Goal: Transaction & Acquisition: Purchase product/service

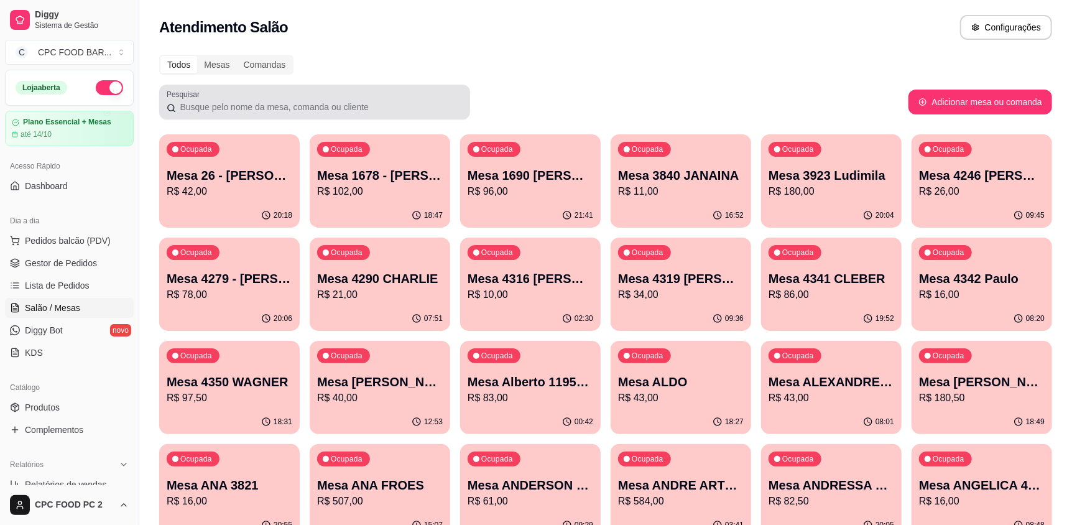
click at [210, 114] on div at bounding box center [315, 102] width 296 height 25
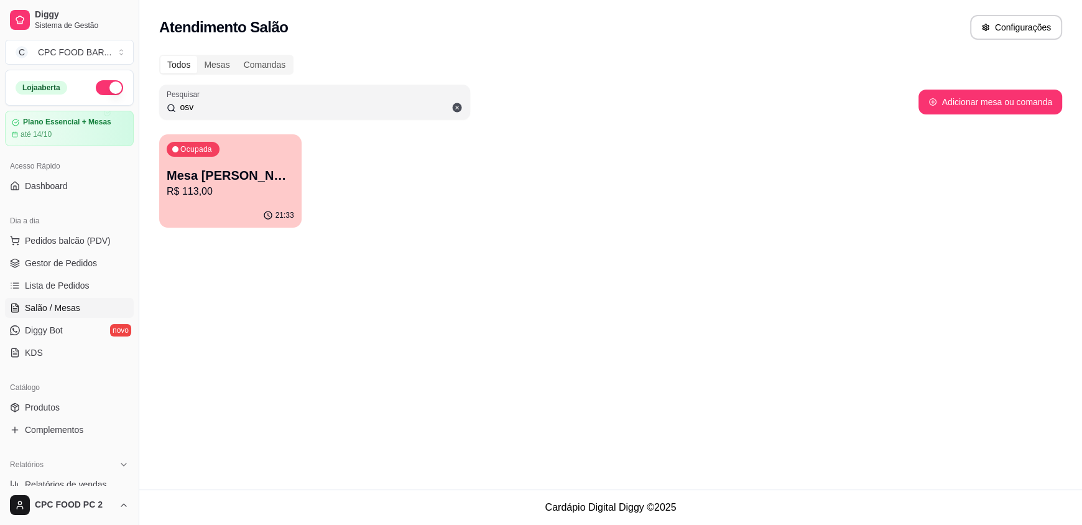
type input "osv"
click at [231, 197] on p "R$ 113,00" at bounding box center [231, 191] width 124 height 14
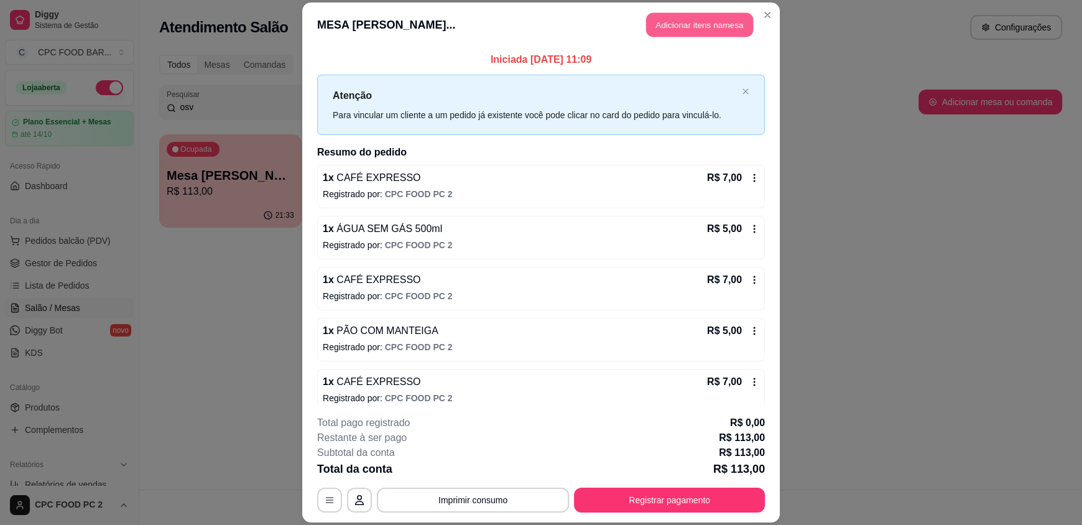
click at [681, 17] on button "Adicionar itens na mesa" at bounding box center [699, 25] width 107 height 24
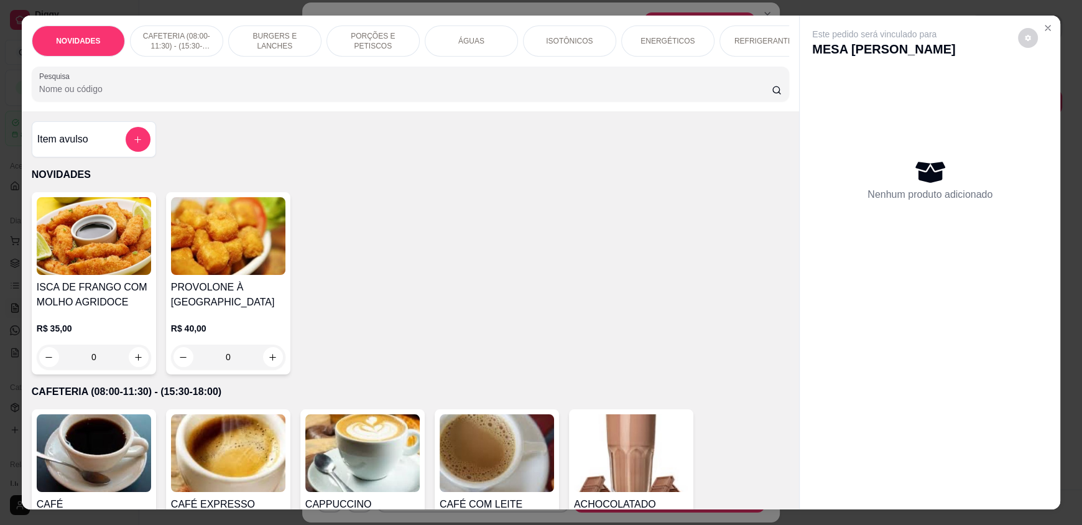
click at [469, 95] on input "Pesquisa" at bounding box center [405, 89] width 733 height 12
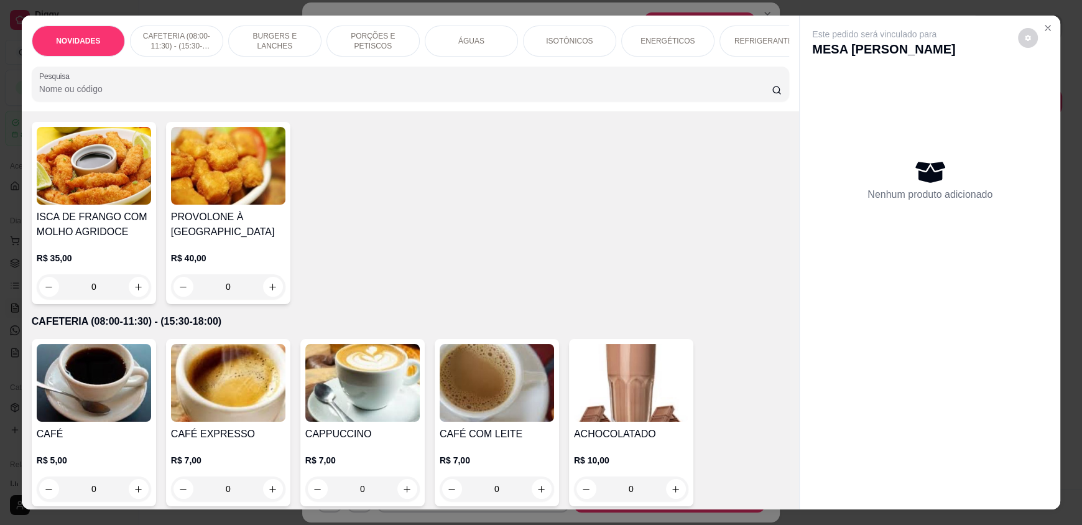
scroll to position [124, 0]
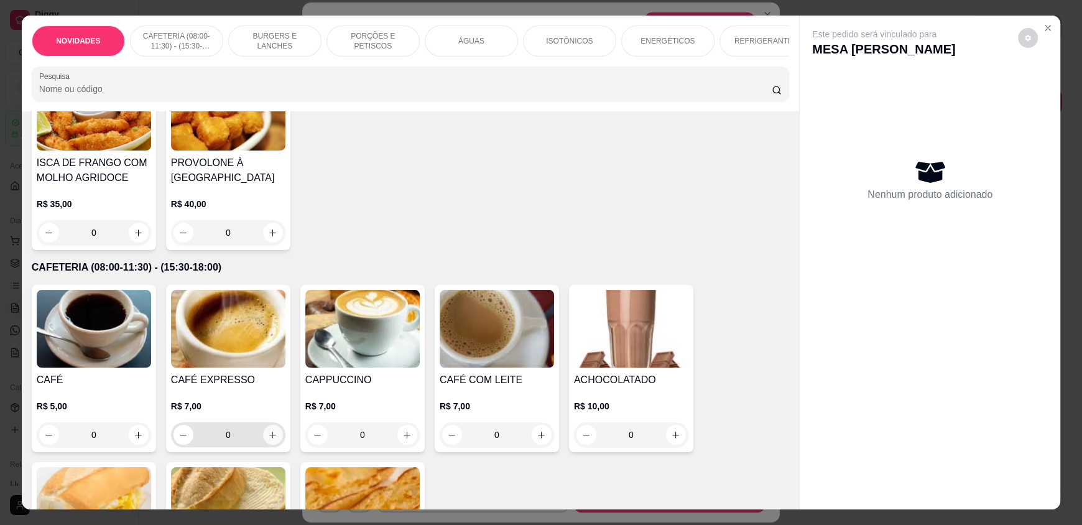
click at [269, 440] on icon "increase-product-quantity" at bounding box center [272, 434] width 9 height 9
type input "1"
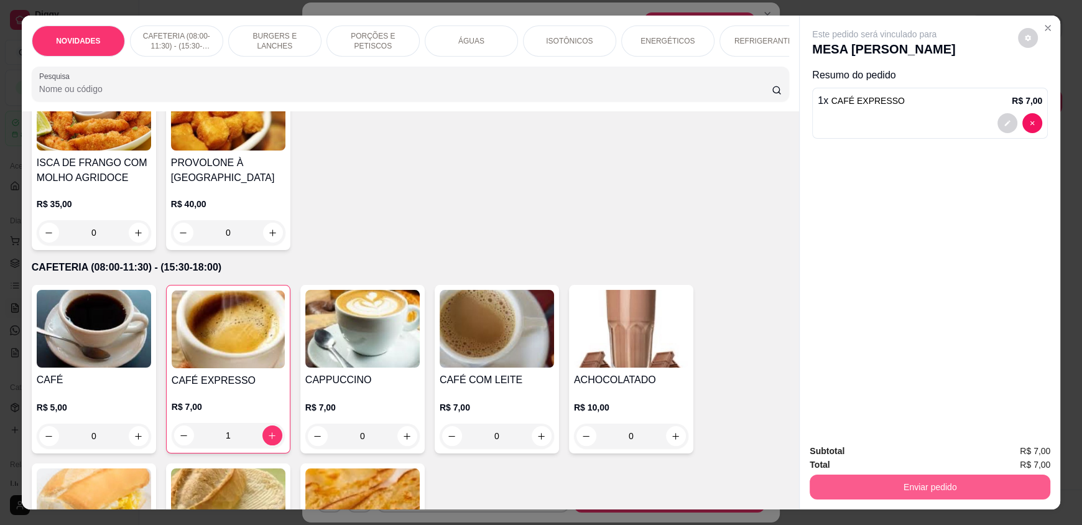
click at [876, 482] on button "Enviar pedido" at bounding box center [930, 486] width 241 height 25
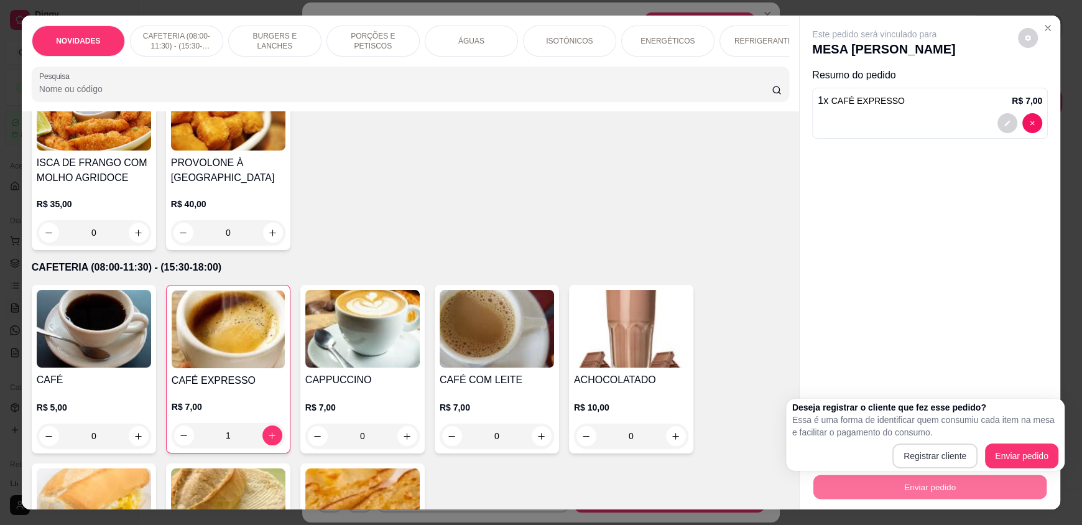
drag, startPoint x: 875, startPoint y: 455, endPoint x: 933, endPoint y: 455, distance: 57.8
click at [933, 455] on div "Registrar cliente Enviar pedido" at bounding box center [925, 455] width 266 height 25
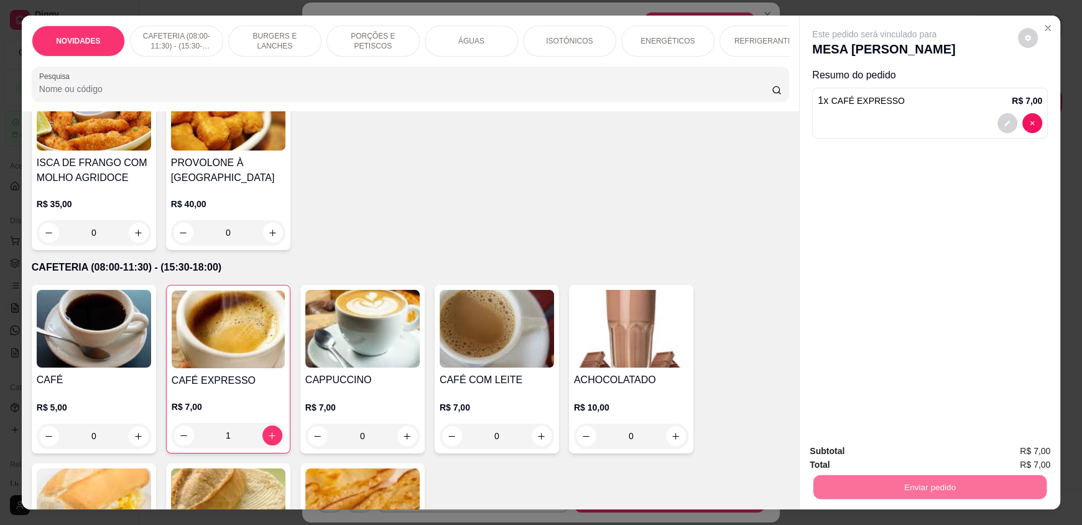
click at [1017, 453] on button "Enviar pedido" at bounding box center [1018, 456] width 68 height 23
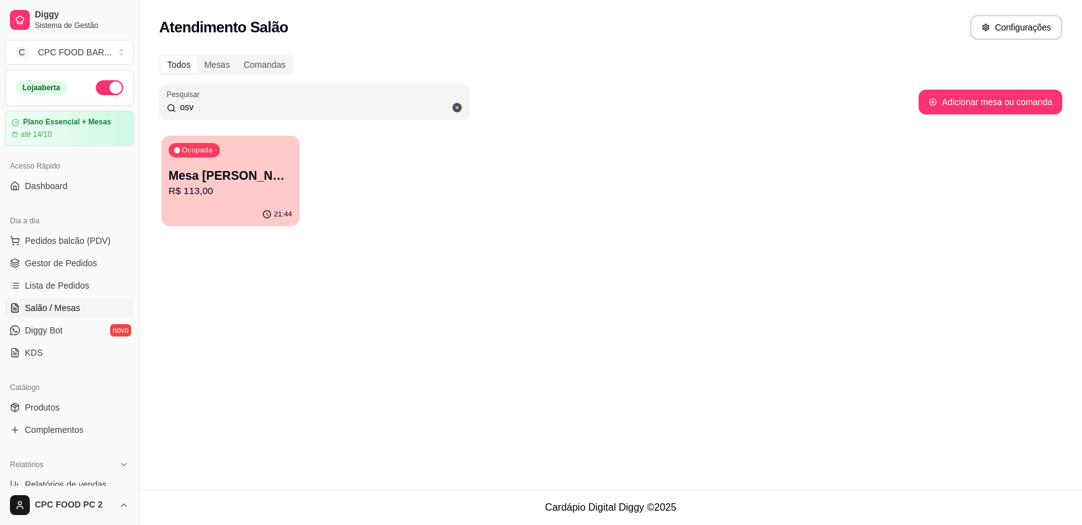
click at [238, 170] on p "Mesa [PERSON_NAME]" at bounding box center [231, 175] width 124 height 17
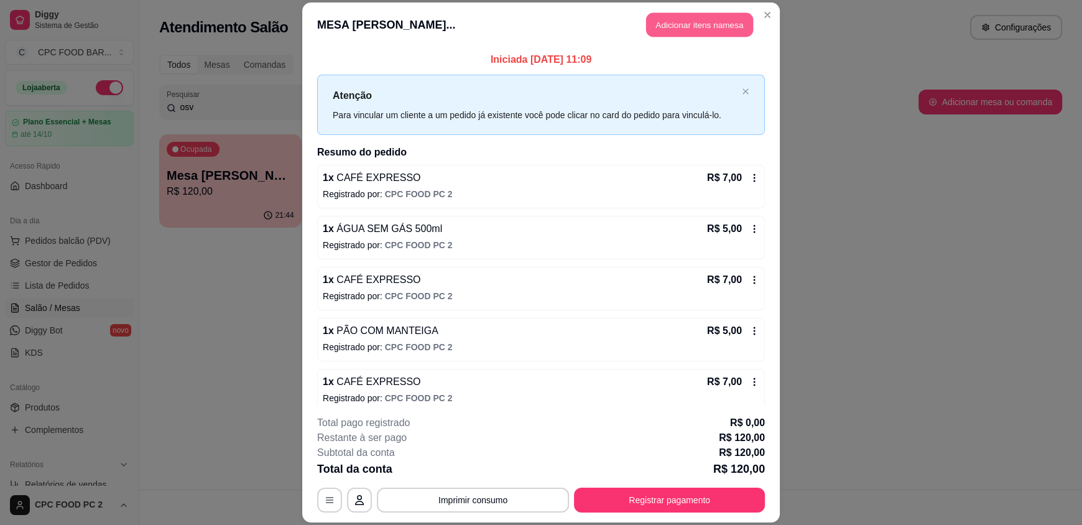
click at [680, 20] on button "Adicionar itens na mesa" at bounding box center [699, 25] width 107 height 24
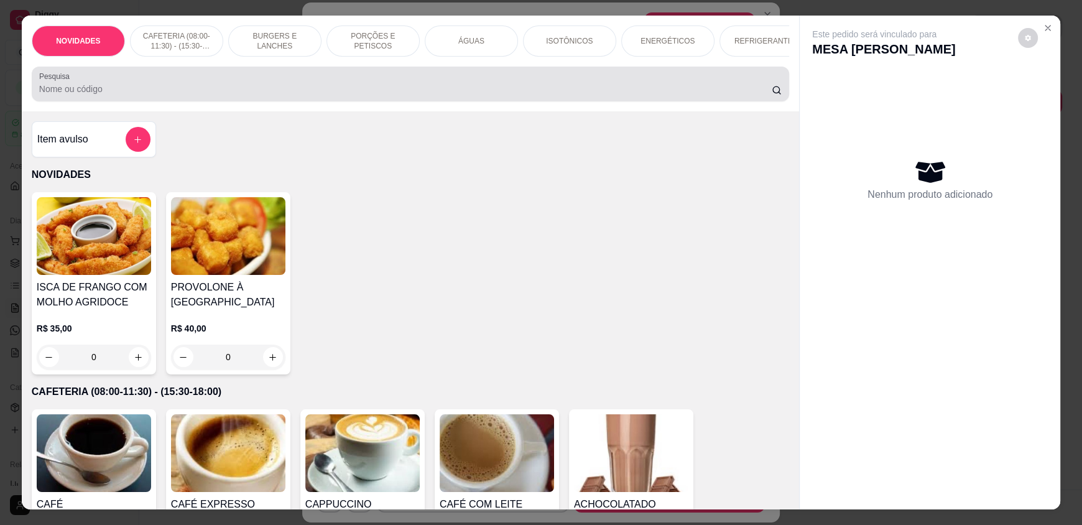
click at [301, 83] on div at bounding box center [410, 84] width 743 height 25
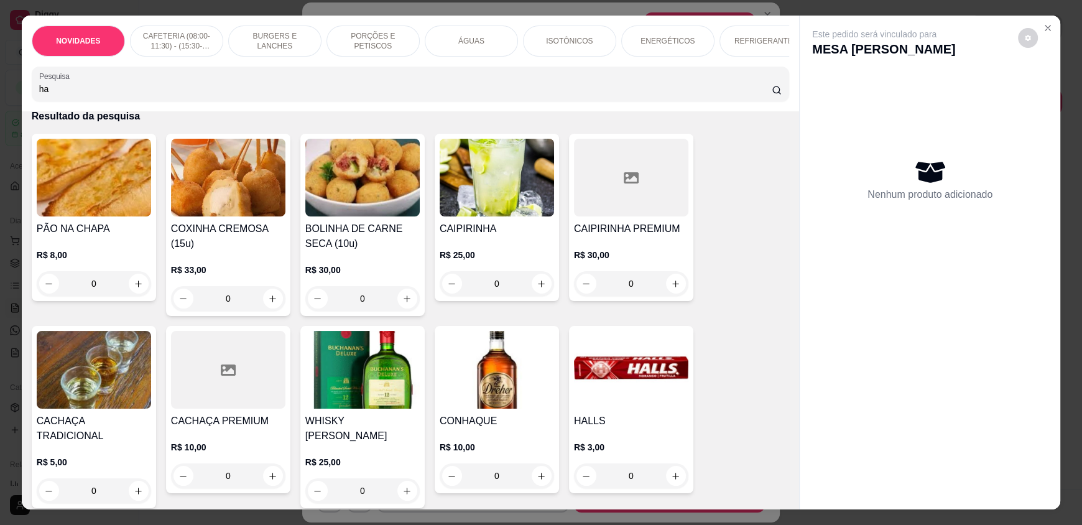
scroll to position [62, 0]
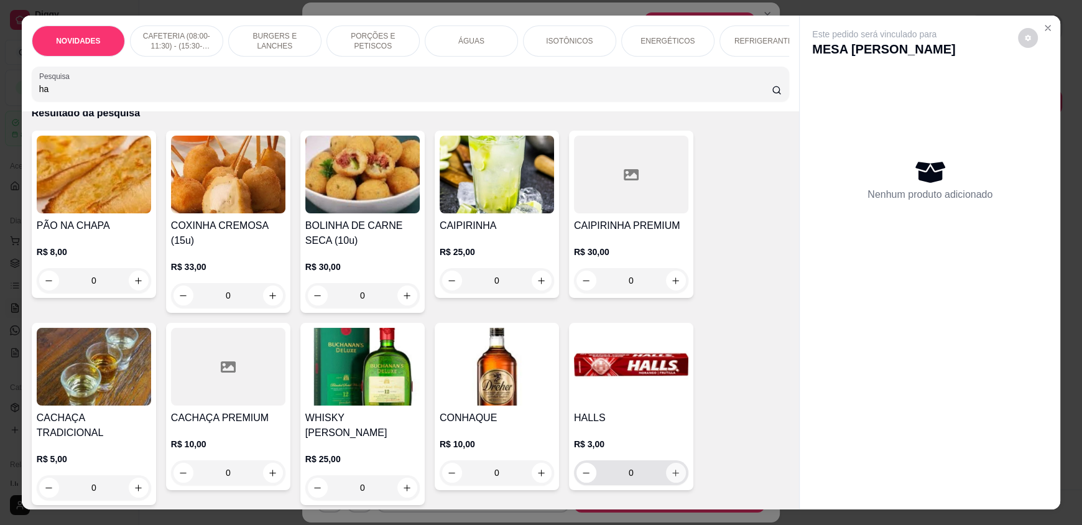
type input "ha"
click at [675, 479] on button "increase-product-quantity" at bounding box center [676, 473] width 20 height 20
type input "1"
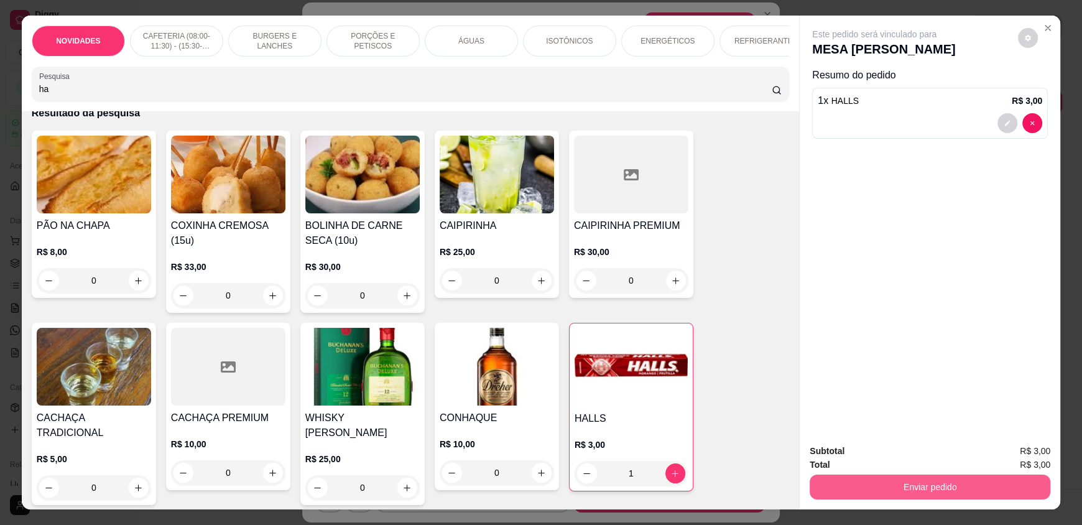
click at [889, 484] on button "Enviar pedido" at bounding box center [930, 486] width 241 height 25
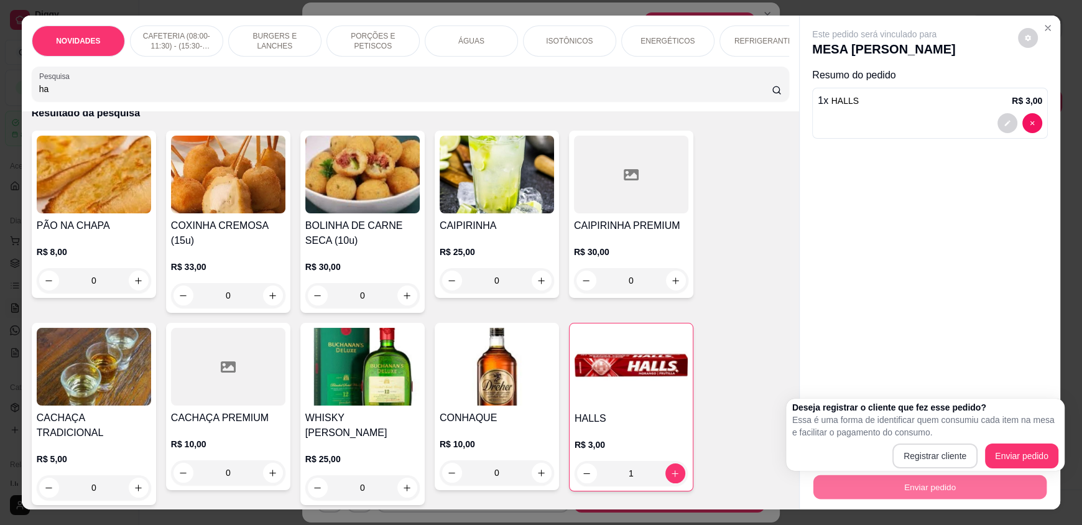
drag, startPoint x: 885, startPoint y: 460, endPoint x: 917, endPoint y: 460, distance: 32.3
click at [917, 460] on div "Registrar cliente Enviar pedido" at bounding box center [925, 455] width 266 height 25
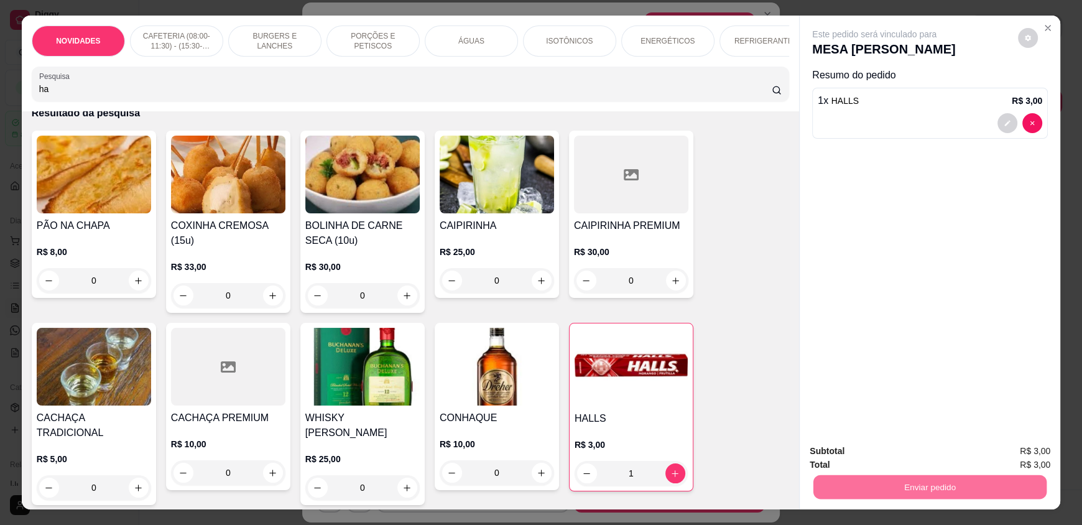
click at [917, 460] on button "Registrar cliente" at bounding box center [935, 457] width 82 height 24
click at [951, 480] on button "Enviar pedido" at bounding box center [929, 486] width 233 height 24
click at [1010, 448] on button "Enviar pedido" at bounding box center [1018, 456] width 68 height 23
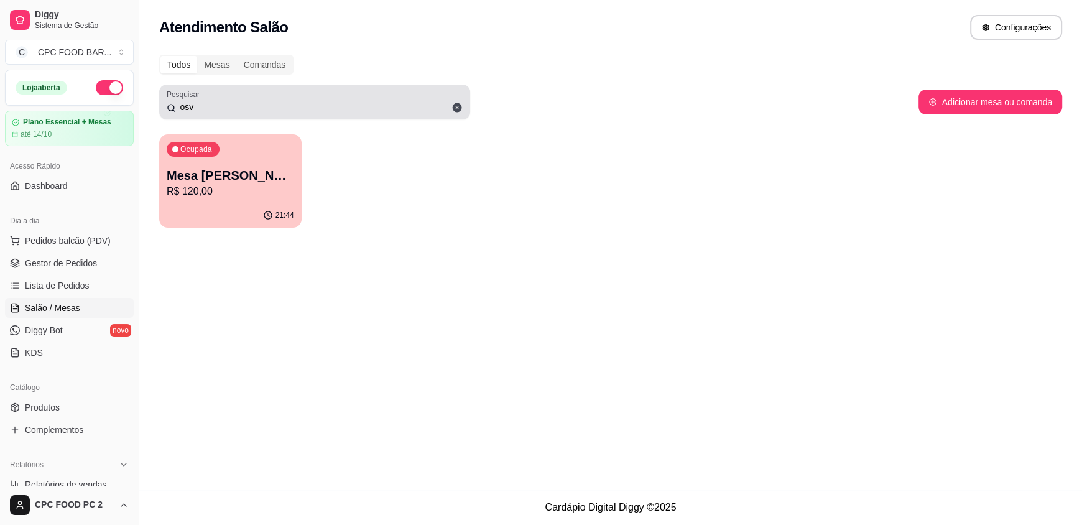
click at [453, 107] on icon at bounding box center [457, 107] width 9 height 9
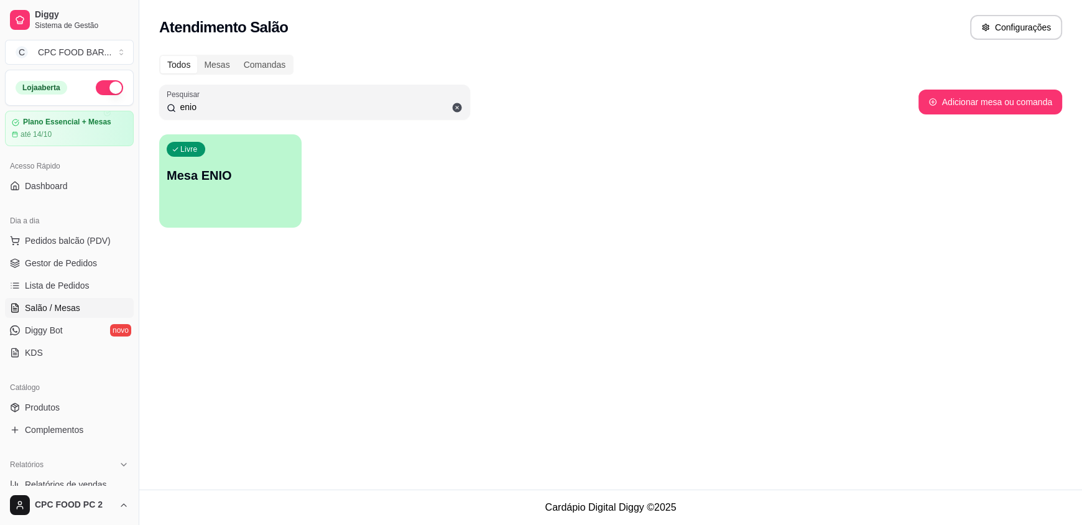
type input "enio"
click at [226, 167] on p "Mesa ENIO" at bounding box center [230, 175] width 127 height 17
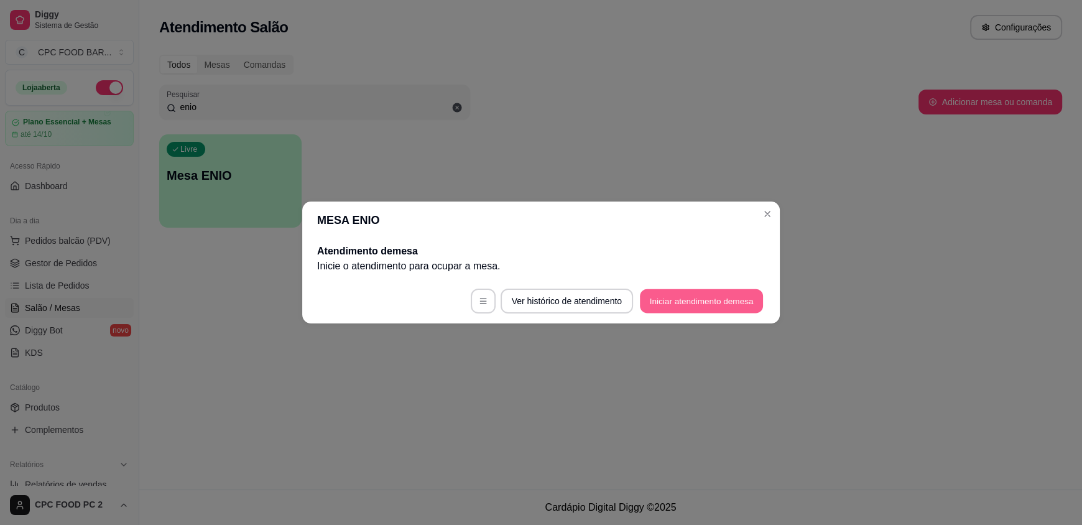
click at [704, 303] on button "Iniciar atendimento de mesa" at bounding box center [701, 301] width 123 height 24
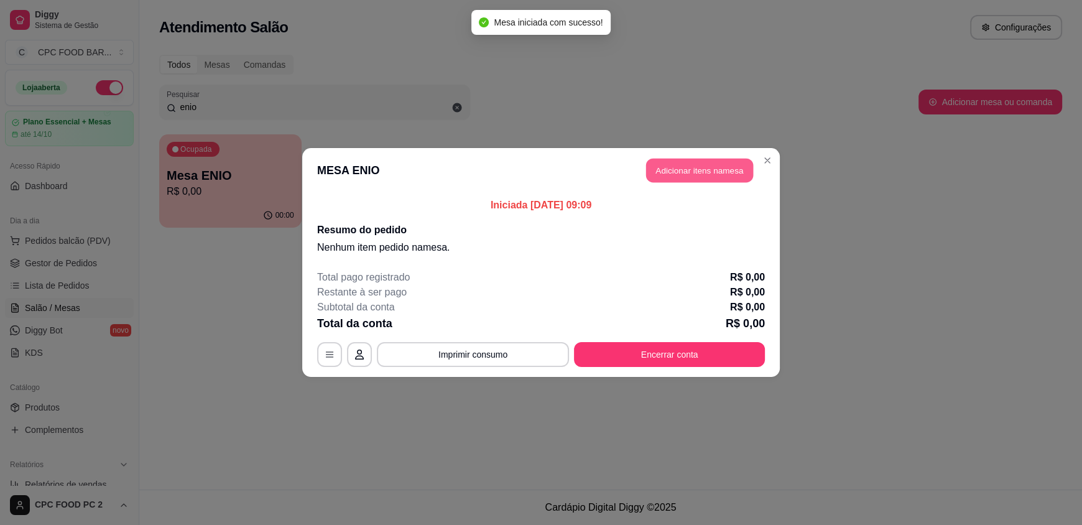
click at [721, 180] on button "Adicionar itens na mesa" at bounding box center [699, 171] width 107 height 24
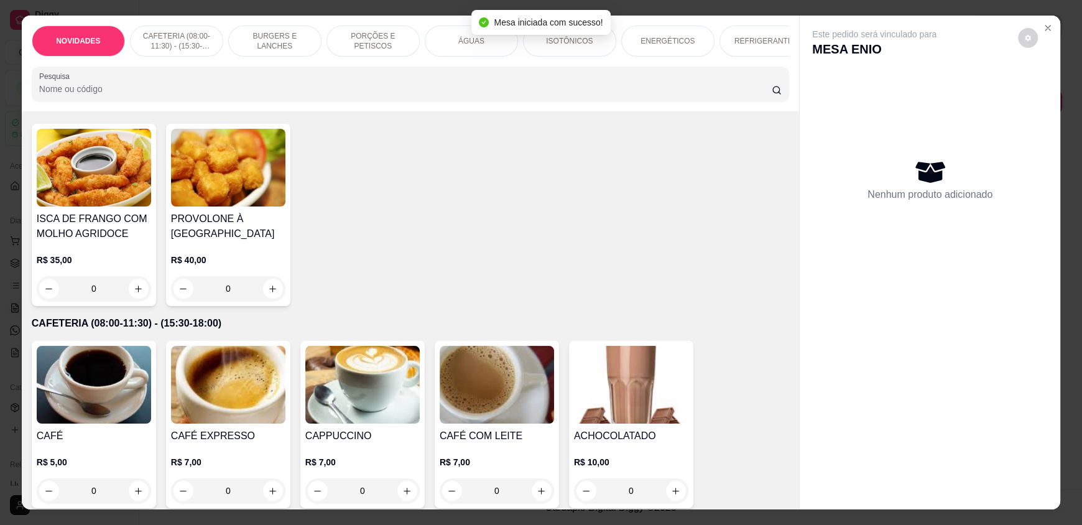
scroll to position [124, 0]
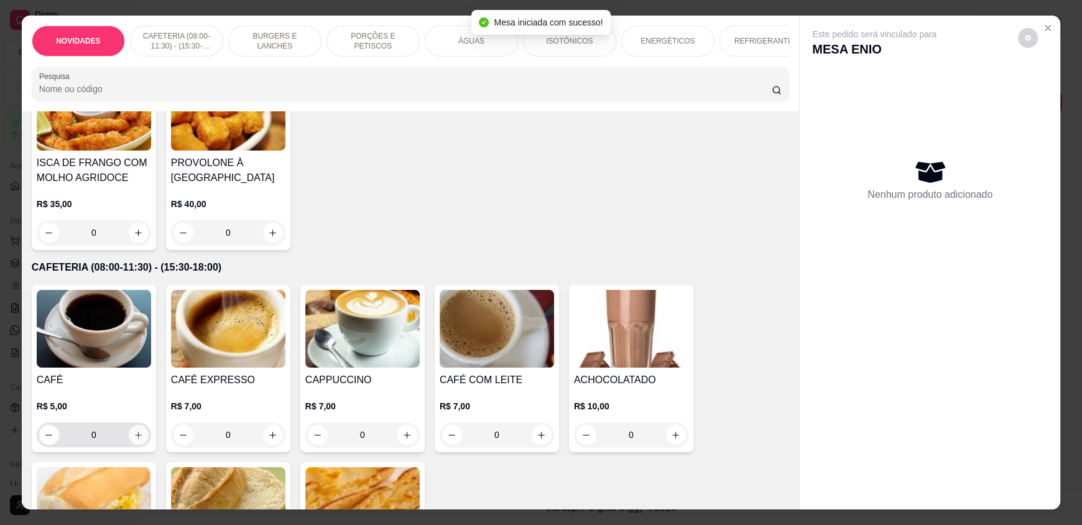
click at [134, 440] on icon "increase-product-quantity" at bounding box center [138, 434] width 9 height 9
type input "1"
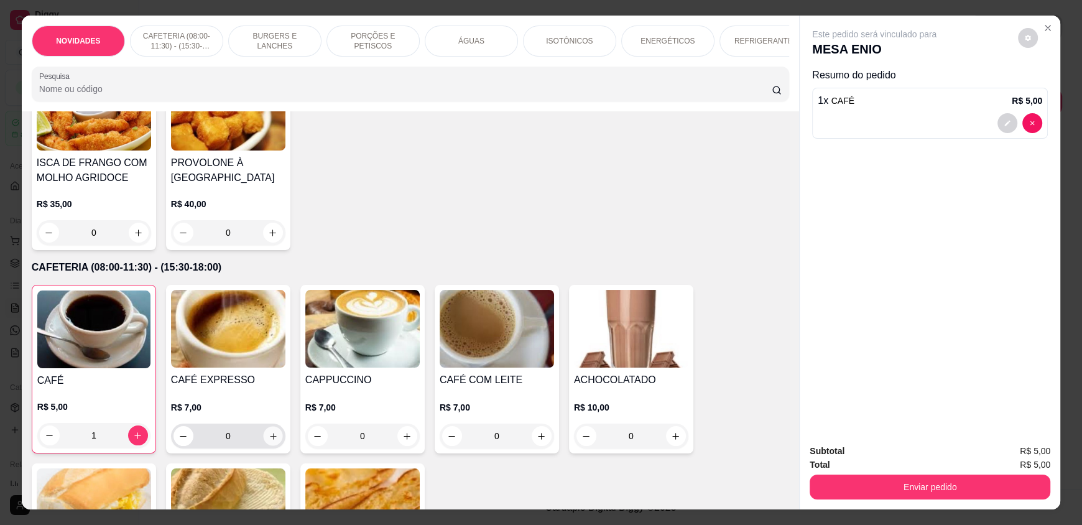
click at [275, 442] on button "increase-product-quantity" at bounding box center [272, 436] width 19 height 19
type input "1"
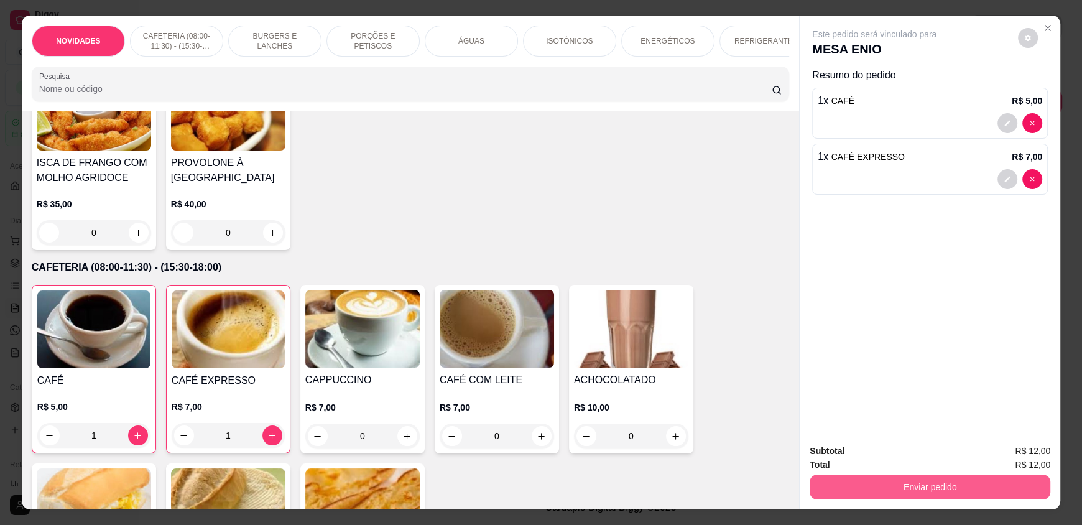
click at [858, 488] on button "Enviar pedido" at bounding box center [930, 486] width 241 height 25
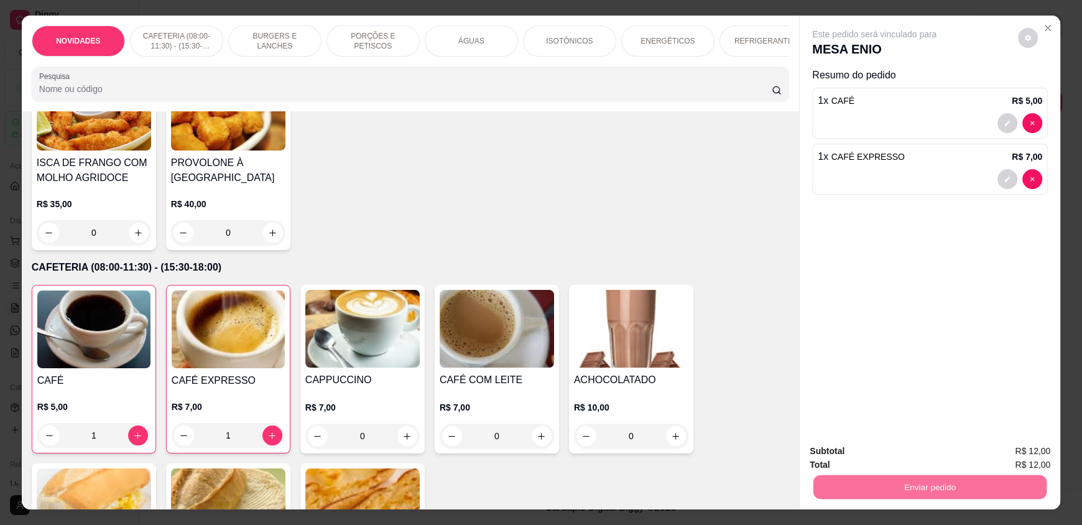
click at [1022, 454] on button "Enviar pedido" at bounding box center [1018, 456] width 68 height 23
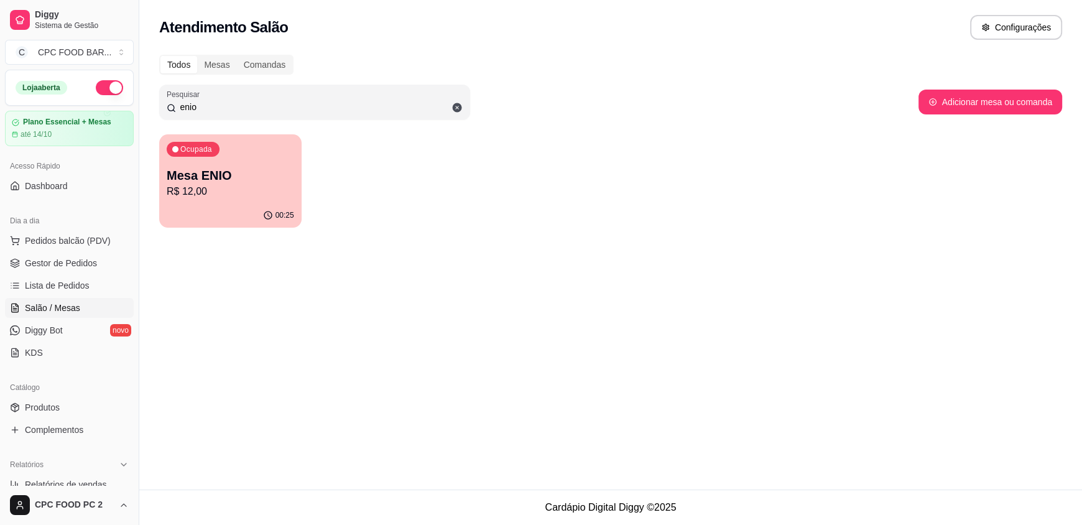
drag, startPoint x: 205, startPoint y: 103, endPoint x: 119, endPoint y: 104, distance: 85.2
click at [119, 104] on div "Diggy Sistema de Gestão C CPC FOOD BAR ... Loja aberta Plano Essencial + Mesas …" at bounding box center [541, 262] width 1082 height 525
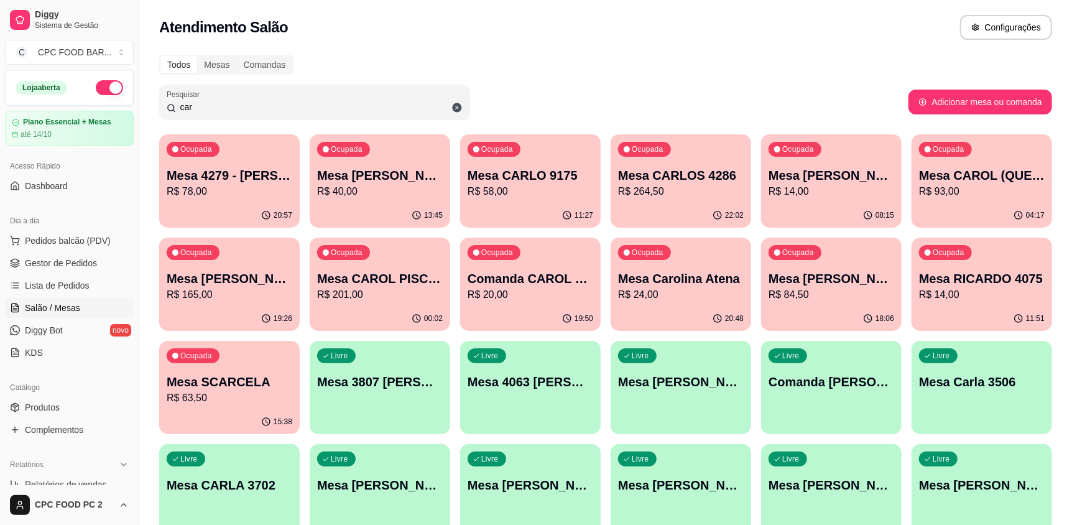
type input "car"
click at [379, 292] on p "R$ 201,00" at bounding box center [380, 294] width 126 height 15
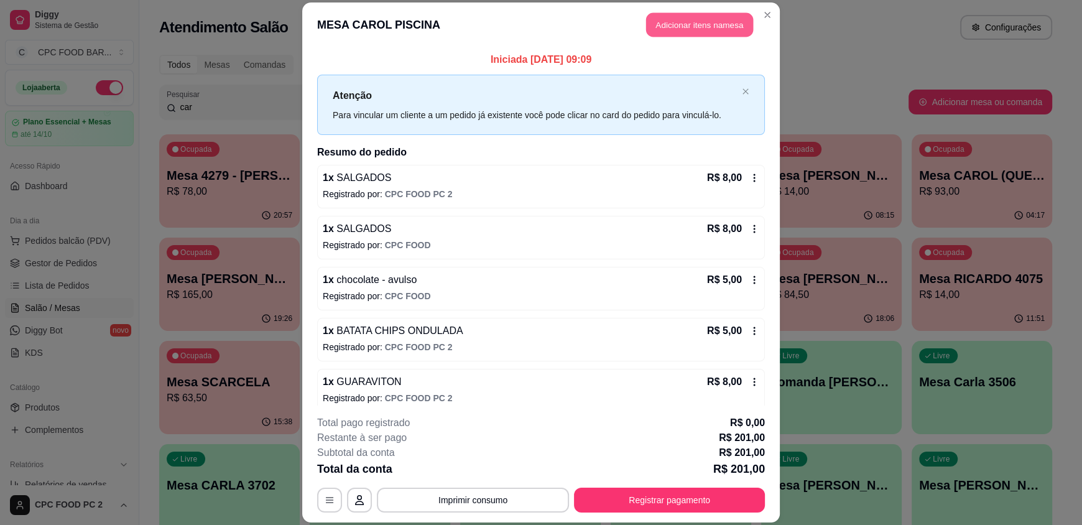
click at [686, 23] on button "Adicionar itens na mesa" at bounding box center [699, 25] width 107 height 24
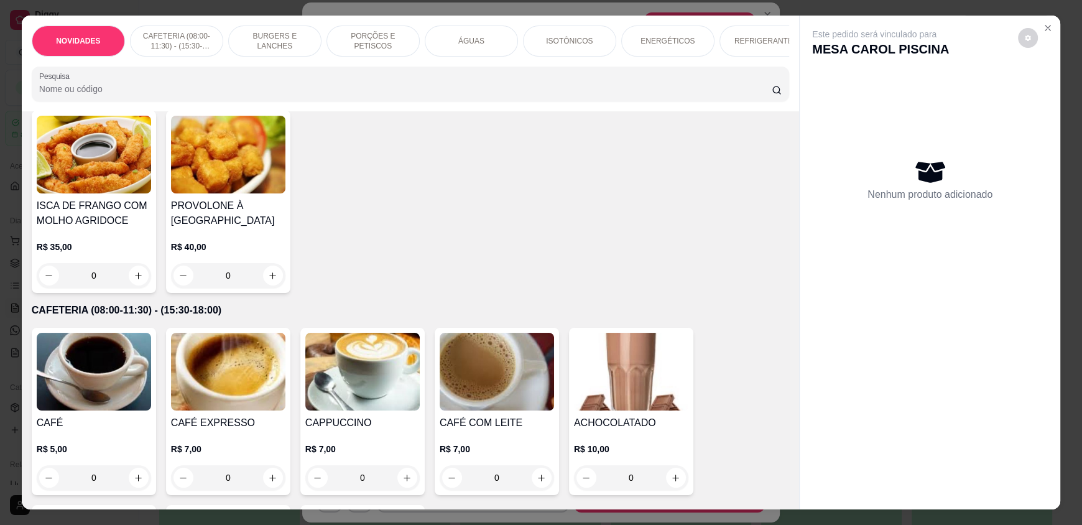
scroll to position [186, 0]
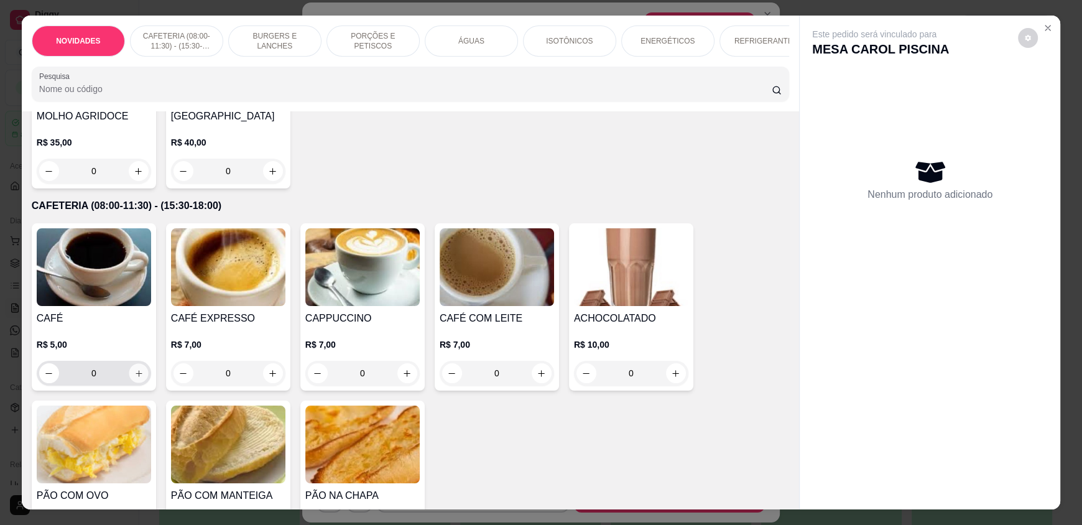
click at [137, 378] on icon "increase-product-quantity" at bounding box center [138, 373] width 9 height 9
type input "1"
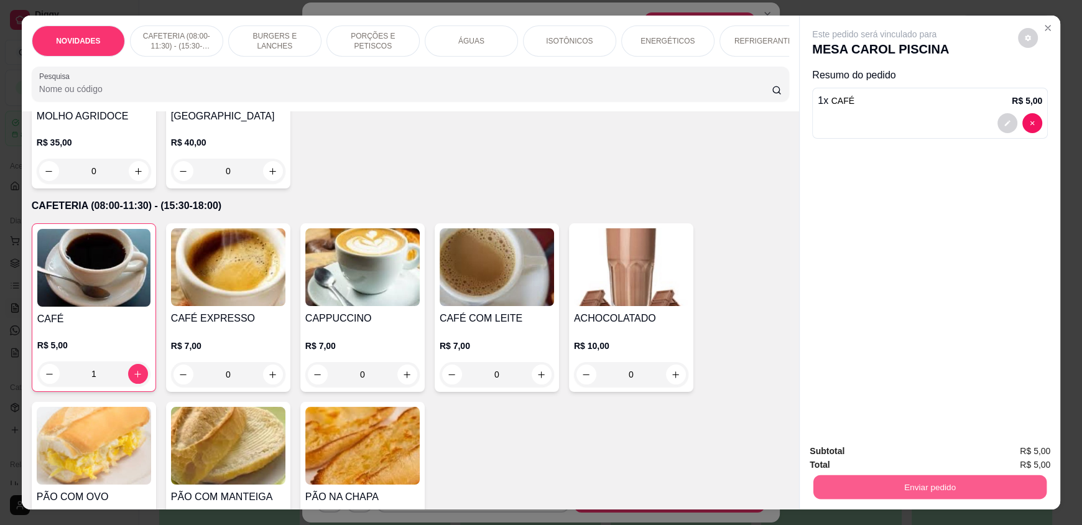
click at [978, 477] on button "Enviar pedido" at bounding box center [929, 486] width 233 height 24
click at [958, 458] on button "Registrar cliente" at bounding box center [935, 457] width 82 height 24
click at [914, 479] on button "Enviar pedido" at bounding box center [929, 486] width 233 height 24
click at [995, 453] on button "Enviar pedido" at bounding box center [1018, 456] width 68 height 23
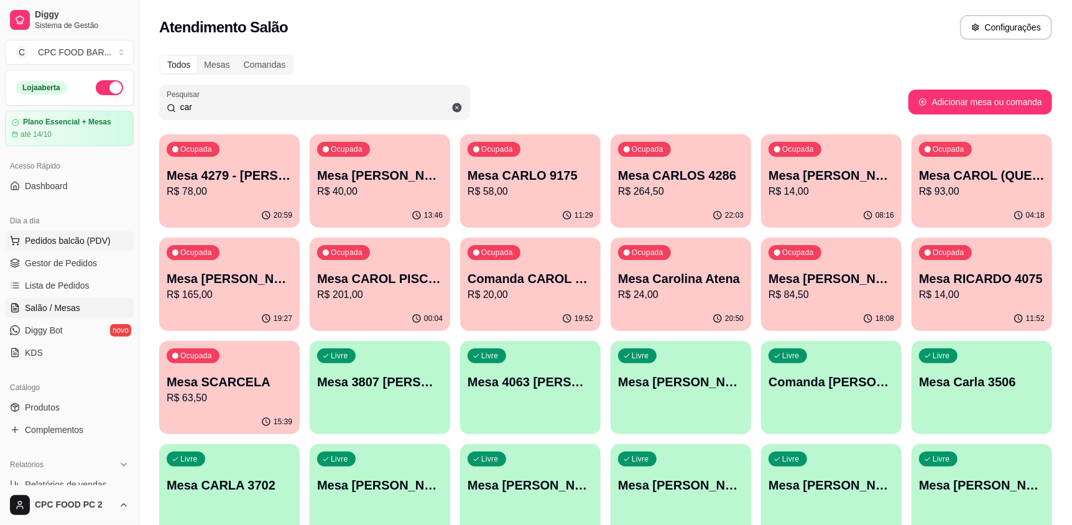
click at [72, 241] on span "Pedidos balcão (PDV)" at bounding box center [68, 240] width 86 height 12
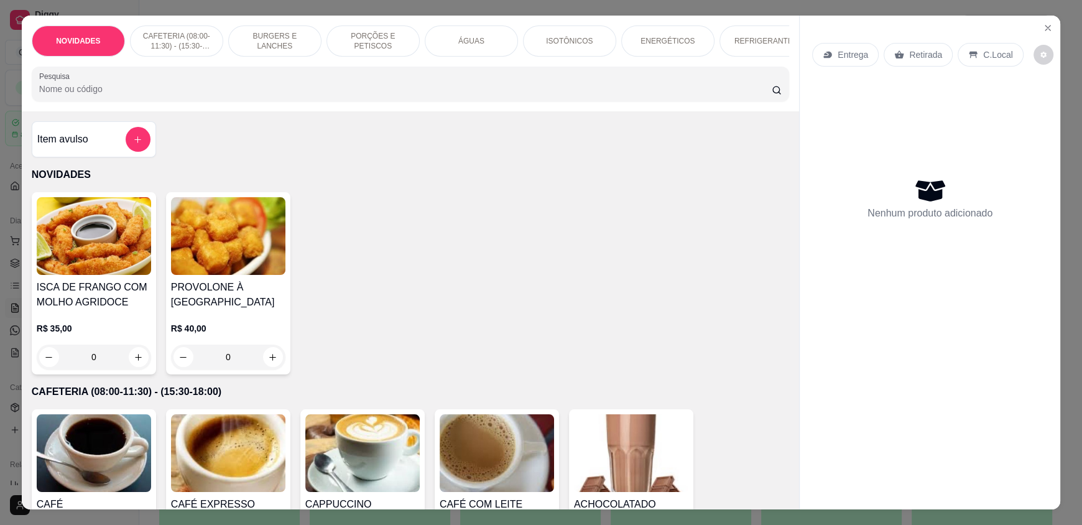
scroll to position [310, 0]
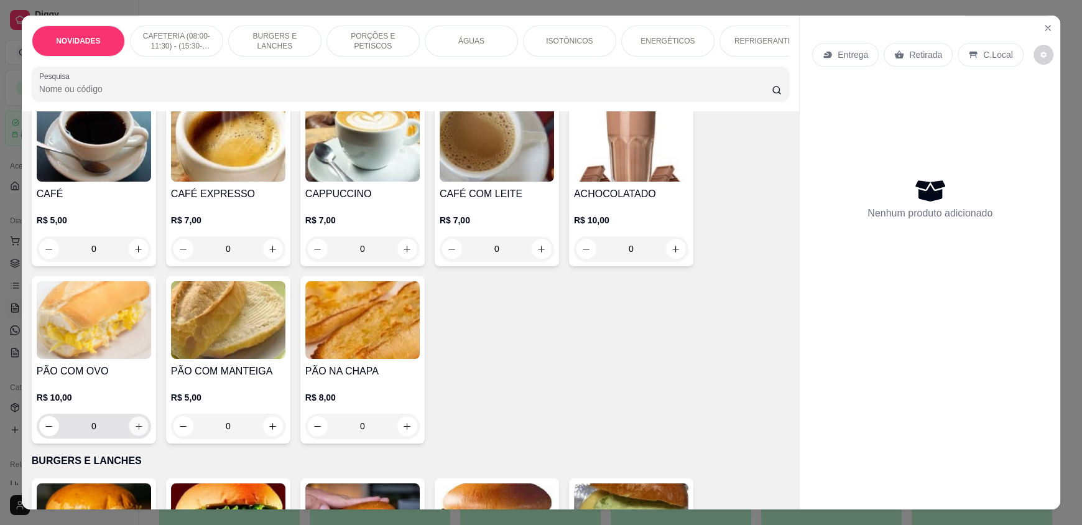
click at [134, 431] on icon "increase-product-quantity" at bounding box center [138, 426] width 9 height 9
type input "1"
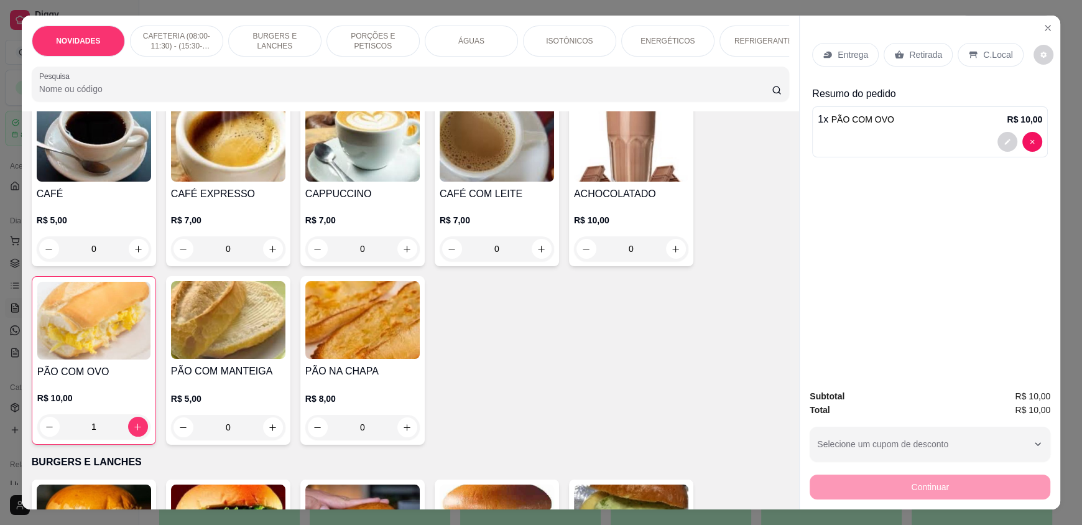
click at [112, 261] on input "0" at bounding box center [94, 248] width 70 height 25
click at [134, 254] on icon "increase-product-quantity" at bounding box center [138, 248] width 9 height 9
type input "1"
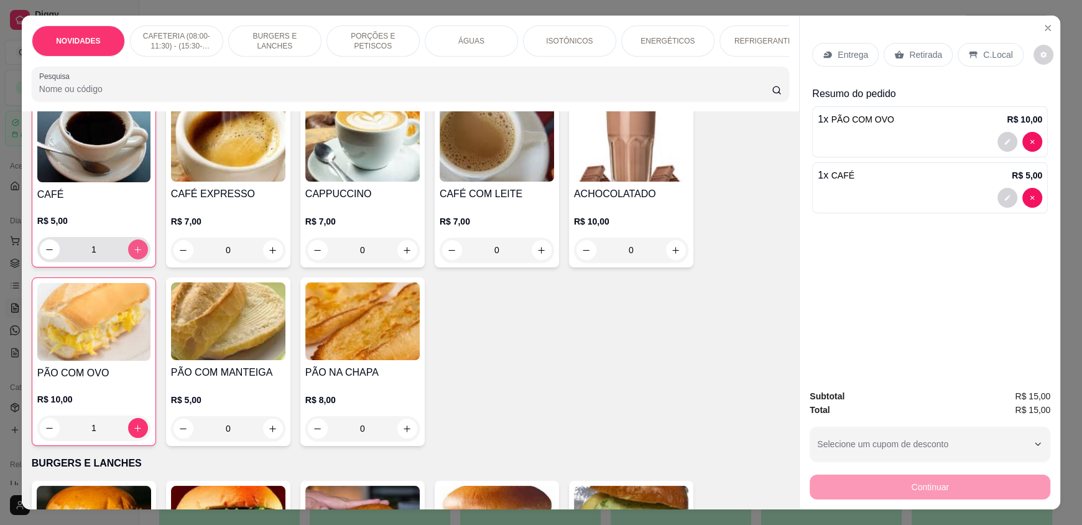
scroll to position [311, 0]
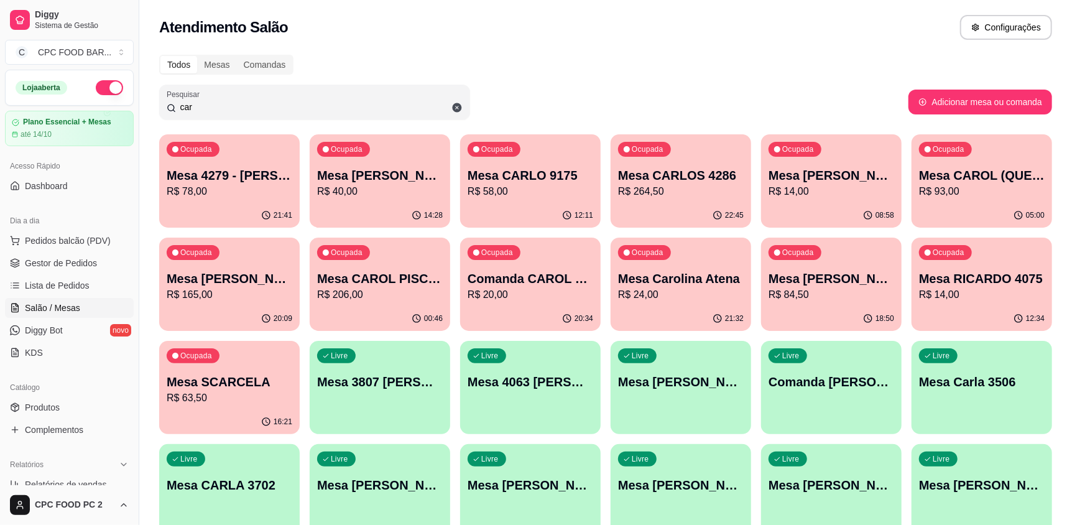
drag, startPoint x: 239, startPoint y: 107, endPoint x: 79, endPoint y: 107, distance: 159.8
click at [79, 107] on div "Diggy Sistema de Gestão C CPC FOOD BAR ... Loja aberta Plano Essencial + Mesas …" at bounding box center [536, 500] width 1072 height 1001
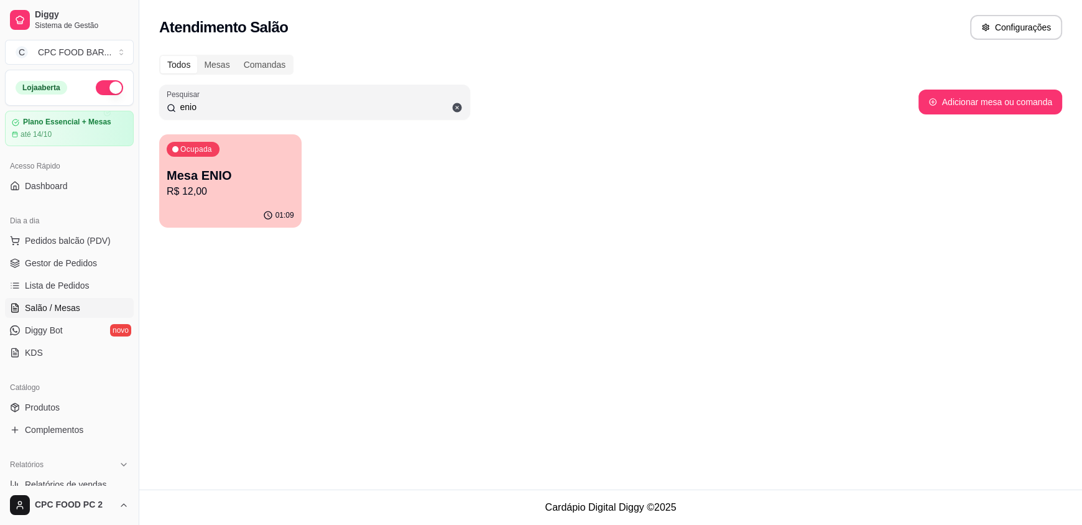
type input "enio"
click at [263, 182] on p "Mesa ENIO" at bounding box center [230, 175] width 127 height 17
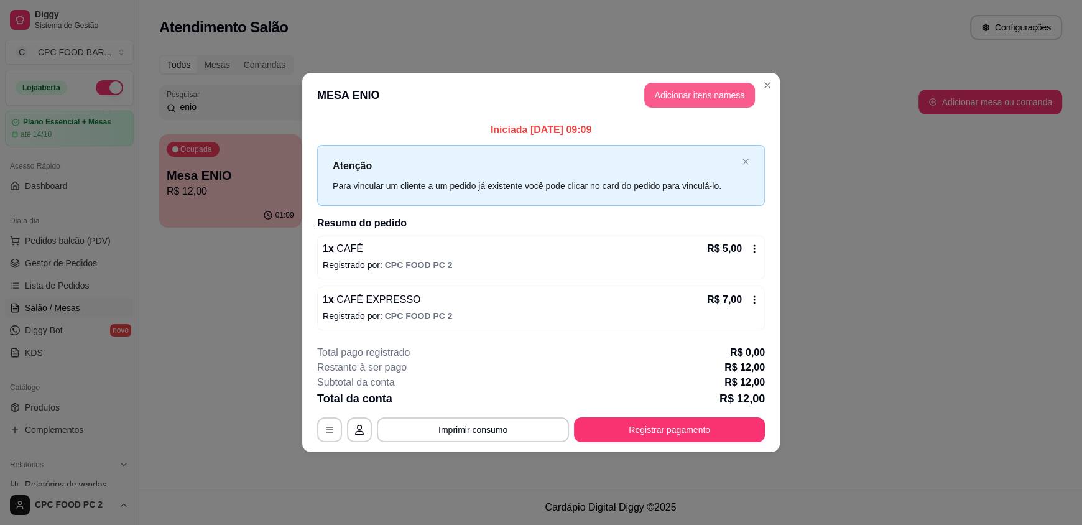
click at [707, 91] on button "Adicionar itens na mesa" at bounding box center [699, 95] width 111 height 25
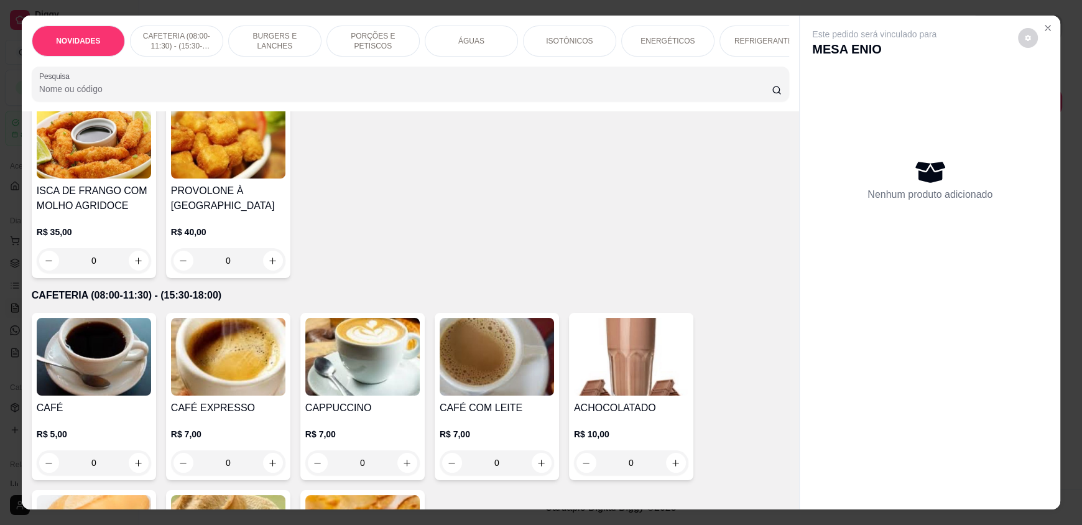
scroll to position [124, 0]
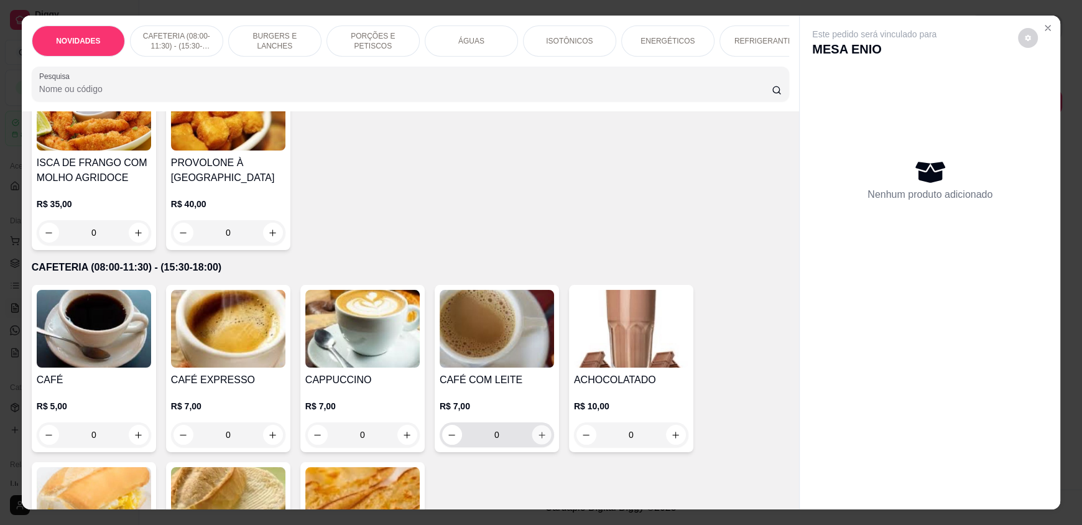
click at [537, 445] on button "increase-product-quantity" at bounding box center [541, 434] width 19 height 19
type input "1"
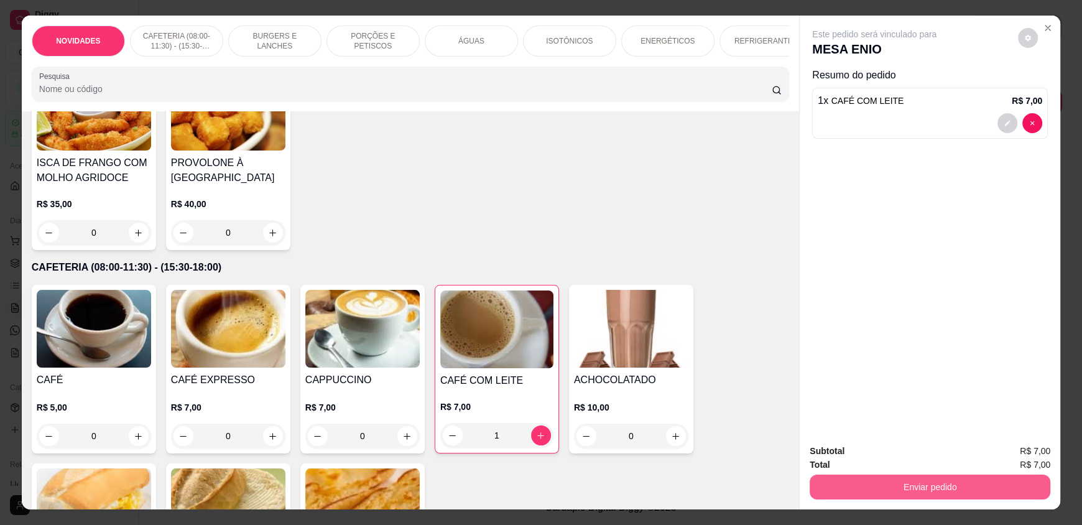
click at [870, 487] on button "Enviar pedido" at bounding box center [930, 486] width 241 height 25
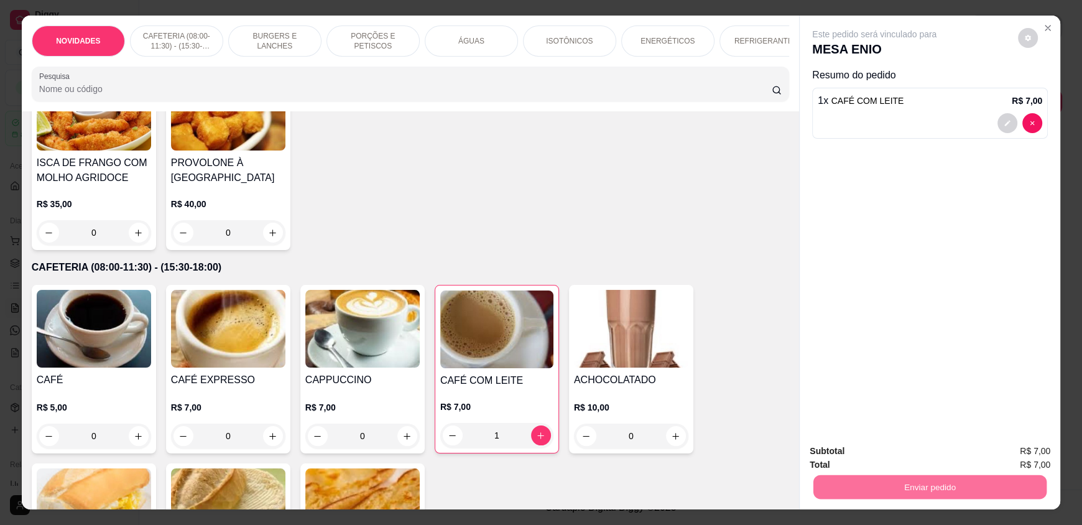
click at [905, 458] on button "Registrar cliente" at bounding box center [935, 457] width 82 height 24
click at [982, 491] on button "Enviar pedido" at bounding box center [929, 486] width 233 height 24
click at [1005, 465] on button "Enviar pedido" at bounding box center [1018, 457] width 70 height 24
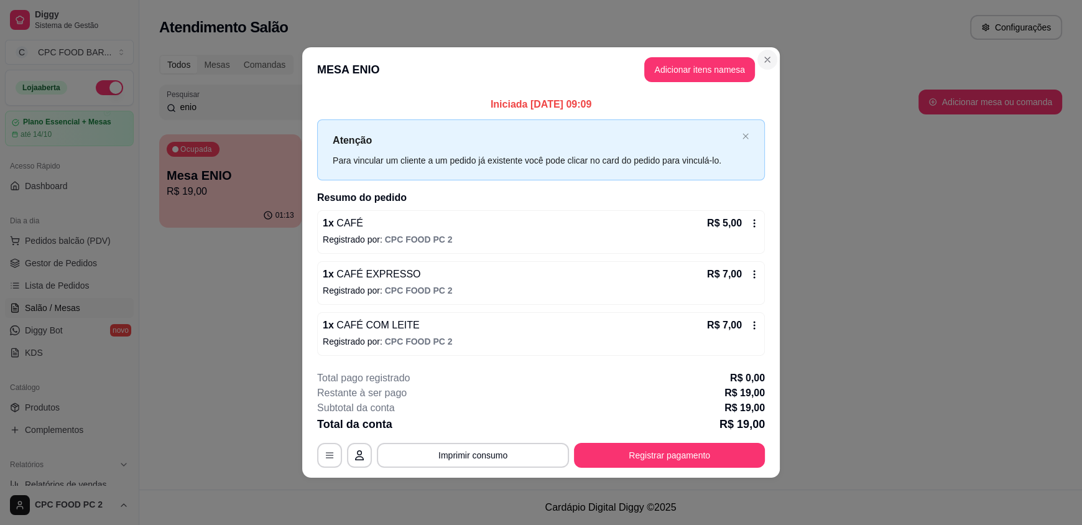
click at [788, 262] on div "**********" at bounding box center [541, 262] width 1082 height 525
click at [754, 272] on icon at bounding box center [754, 274] width 10 height 10
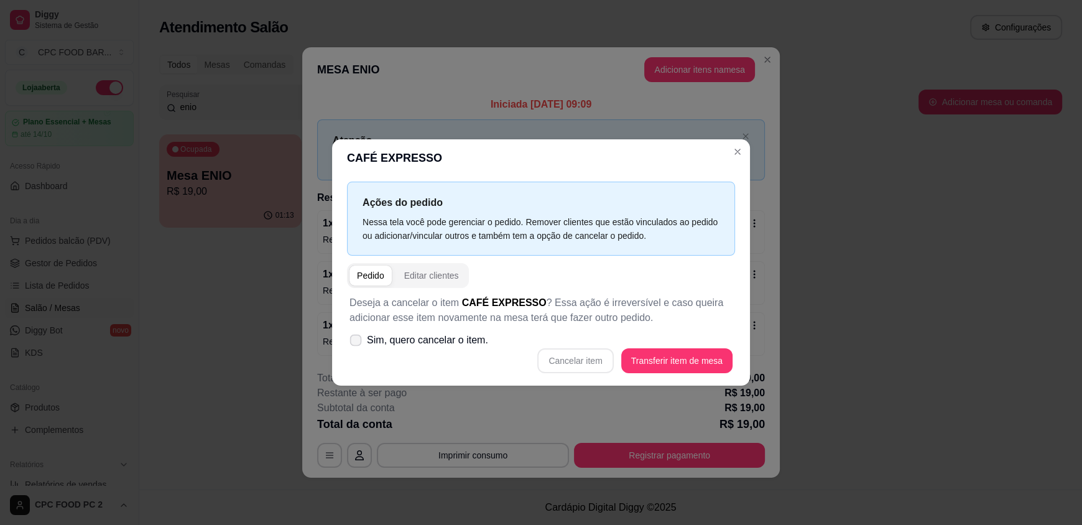
click at [428, 349] on label "Sim, quero cancelar o item." at bounding box center [419, 340] width 149 height 25
click at [357, 349] on input "Sim, quero cancelar o item." at bounding box center [353, 347] width 8 height 8
checkbox input "true"
click at [587, 361] on button "Cancelar item" at bounding box center [575, 360] width 76 height 25
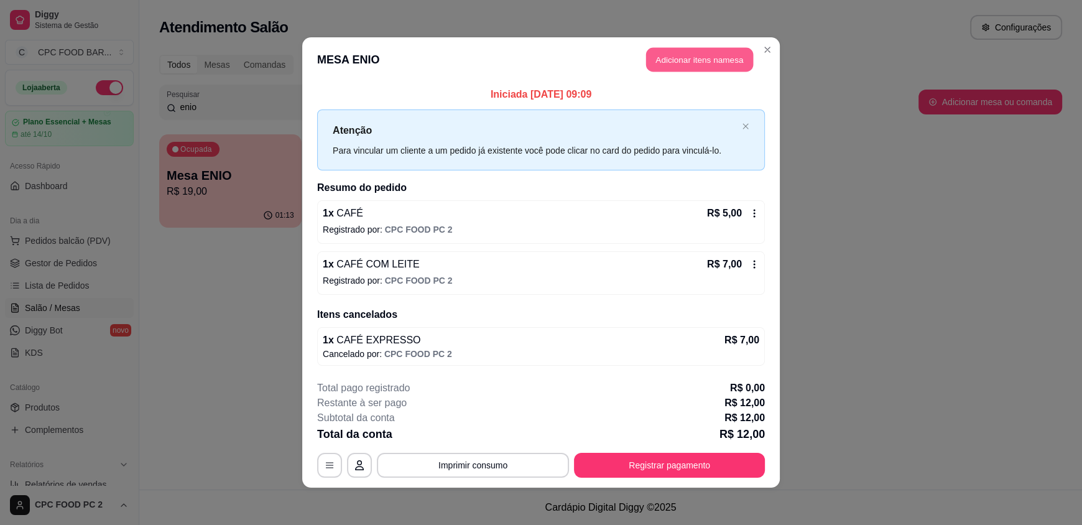
click at [692, 58] on button "Adicionar itens na mesa" at bounding box center [699, 60] width 107 height 24
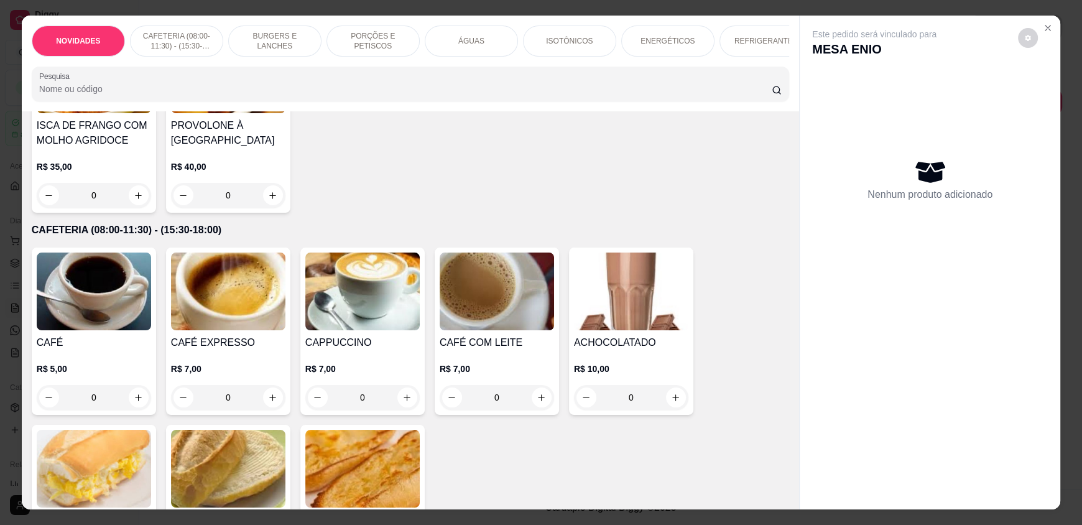
scroll to position [186, 0]
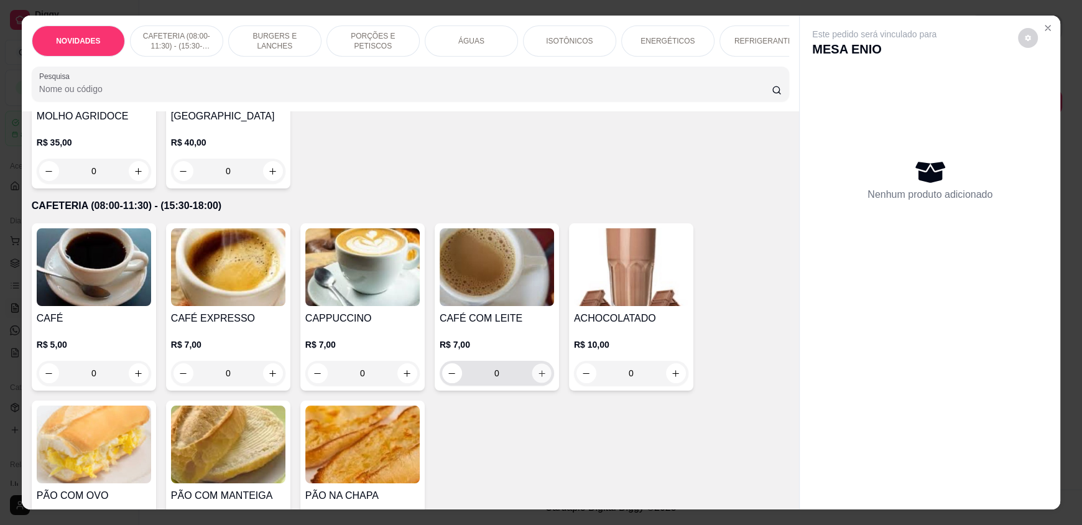
click at [537, 378] on icon "increase-product-quantity" at bounding box center [541, 373] width 9 height 9
type input "1"
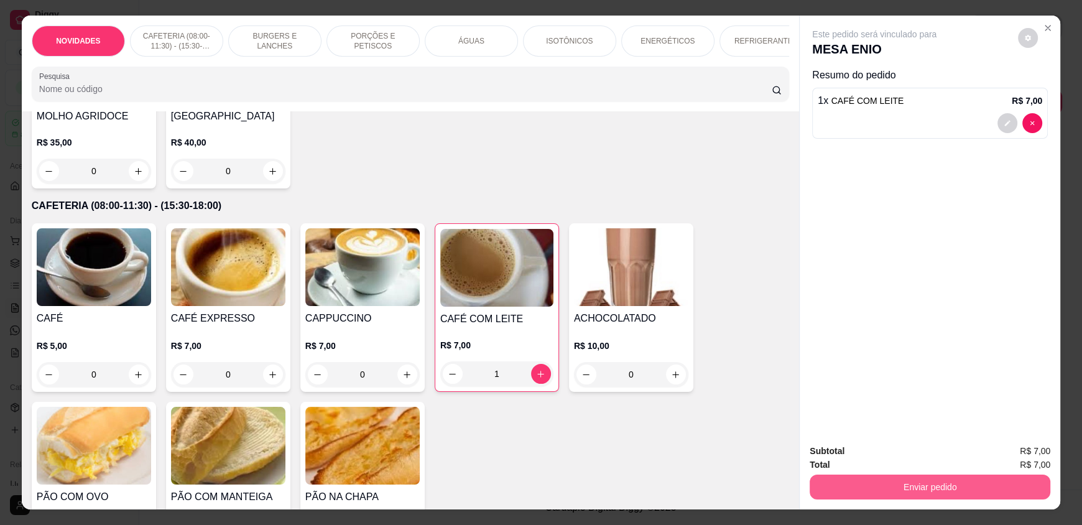
click at [904, 486] on button "Enviar pedido" at bounding box center [930, 486] width 241 height 25
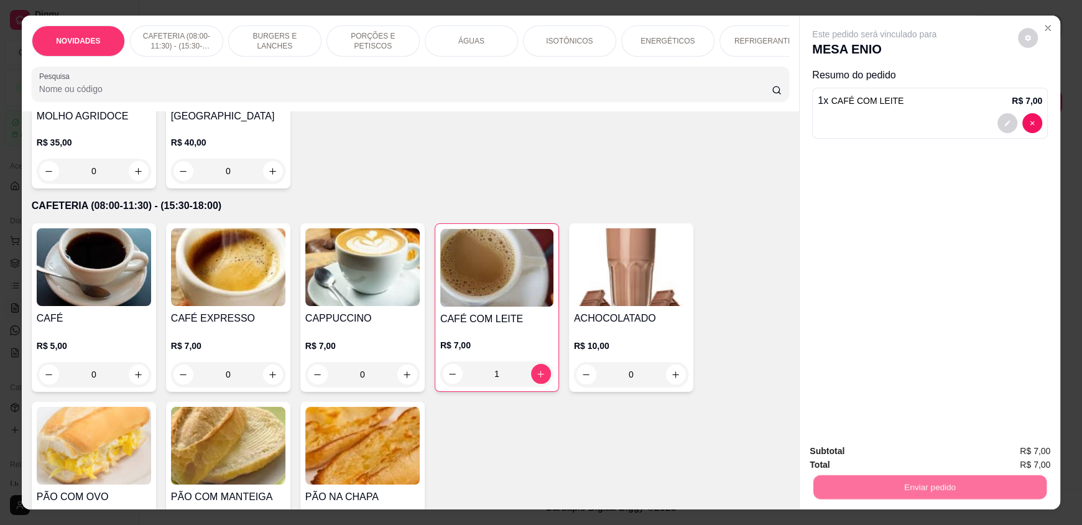
click at [909, 461] on button "Registrar cliente" at bounding box center [935, 456] width 80 height 23
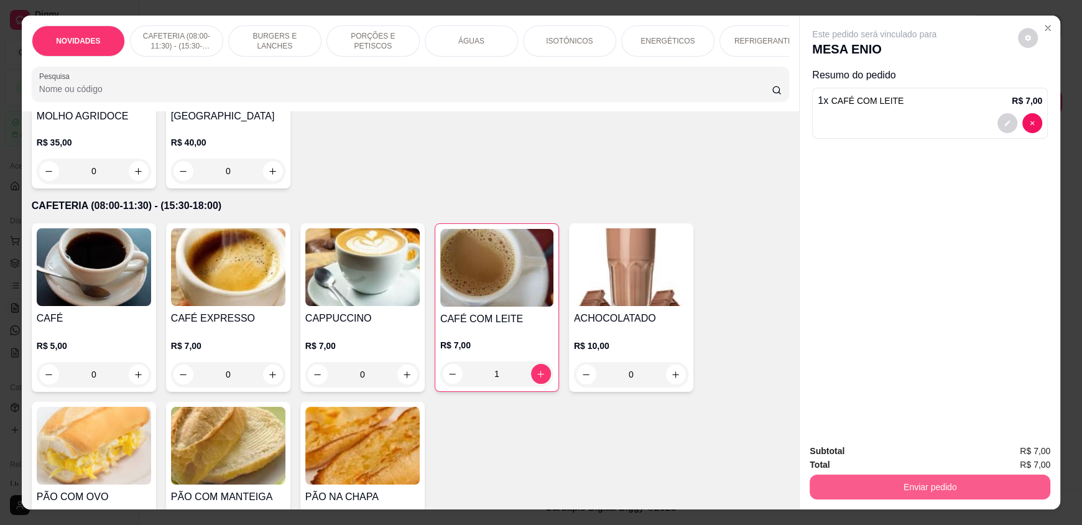
click at [897, 483] on button "Enviar pedido" at bounding box center [930, 486] width 241 height 25
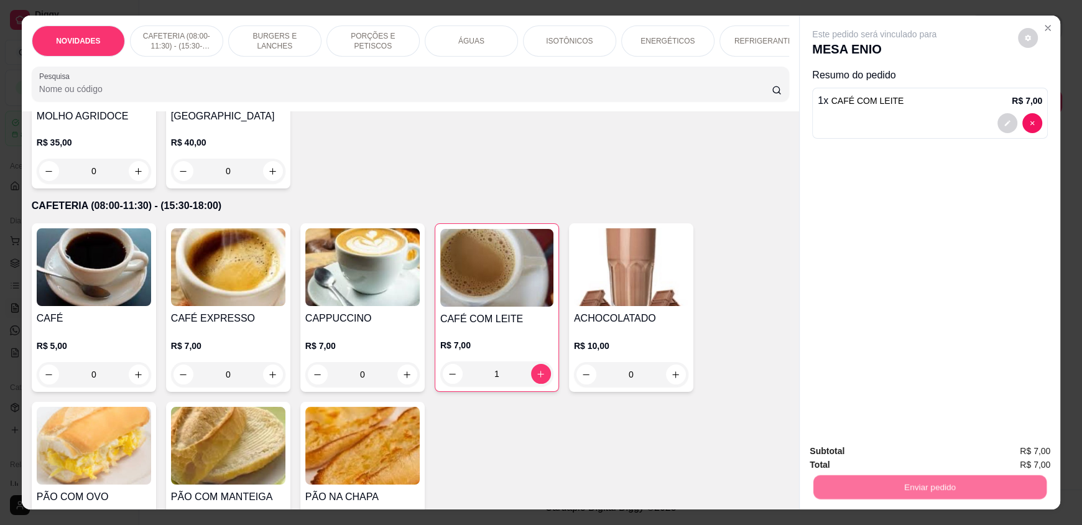
click at [1018, 447] on button "Enviar pedido" at bounding box center [1018, 457] width 70 height 24
